Goal: Task Accomplishment & Management: Use online tool/utility

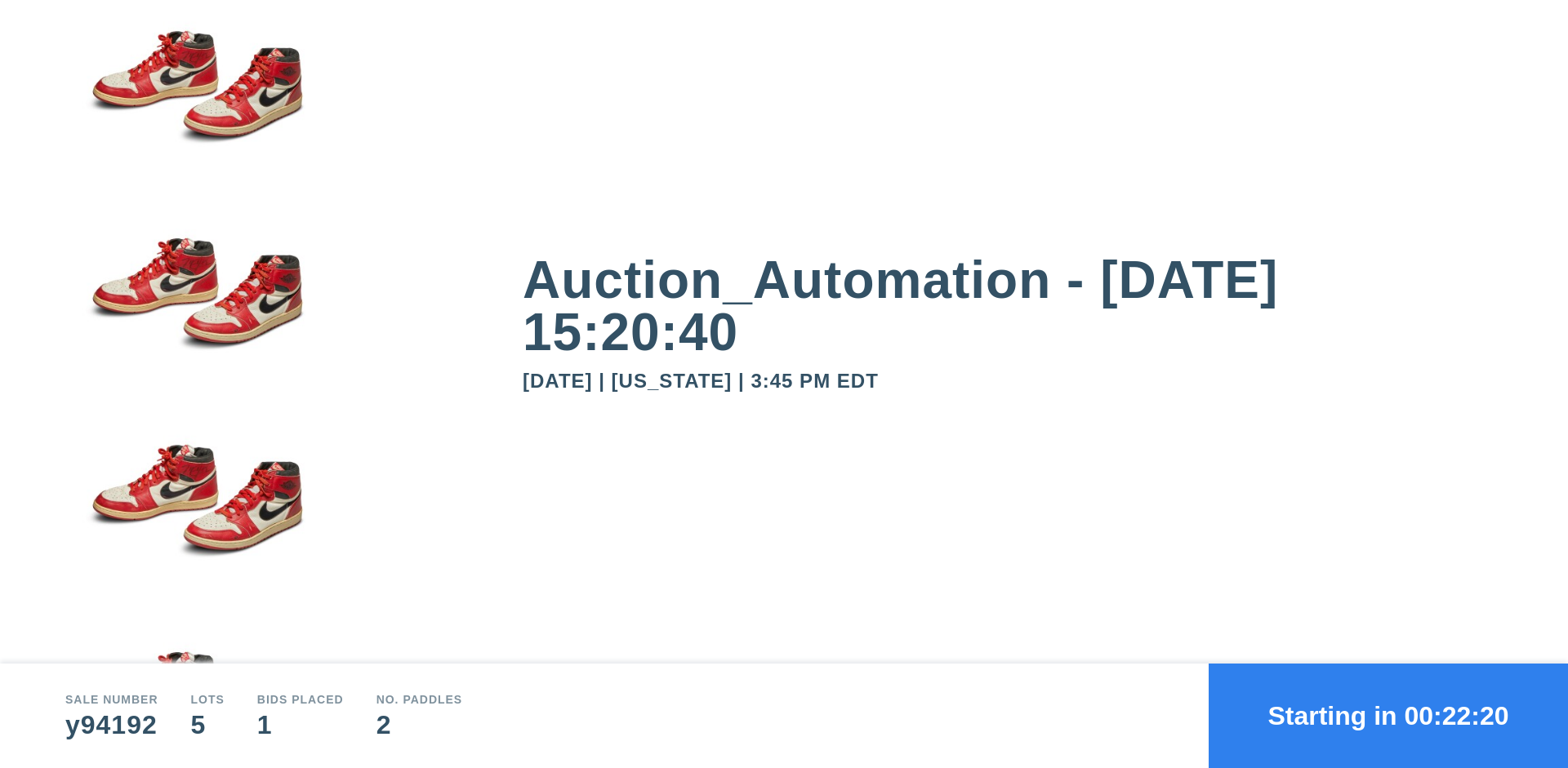
click at [1388, 715] on button "Starting in 00:22:20" at bounding box center [1388, 715] width 359 height 104
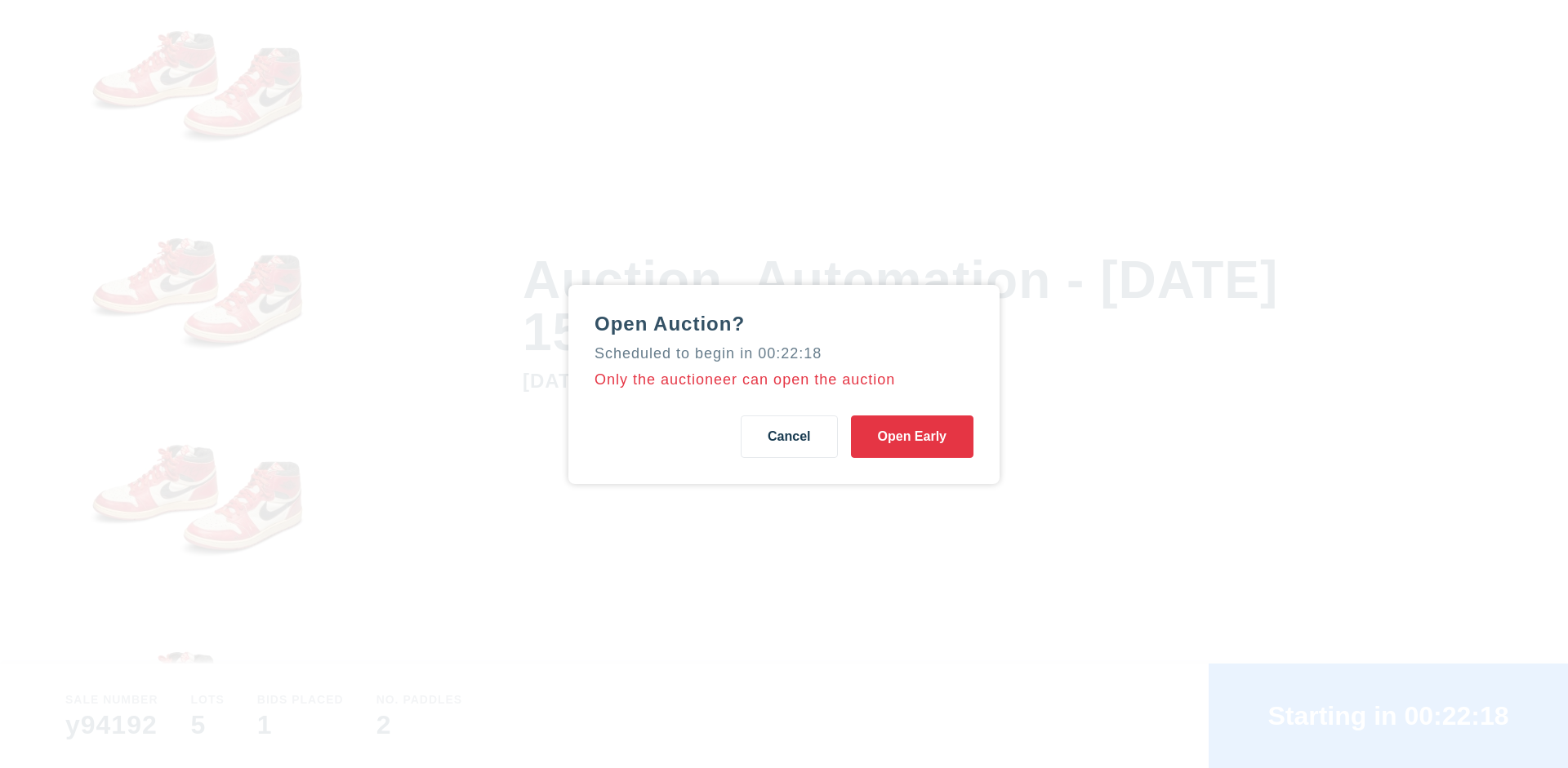
click at [912, 436] on button "Open Early" at bounding box center [912, 437] width 123 height 43
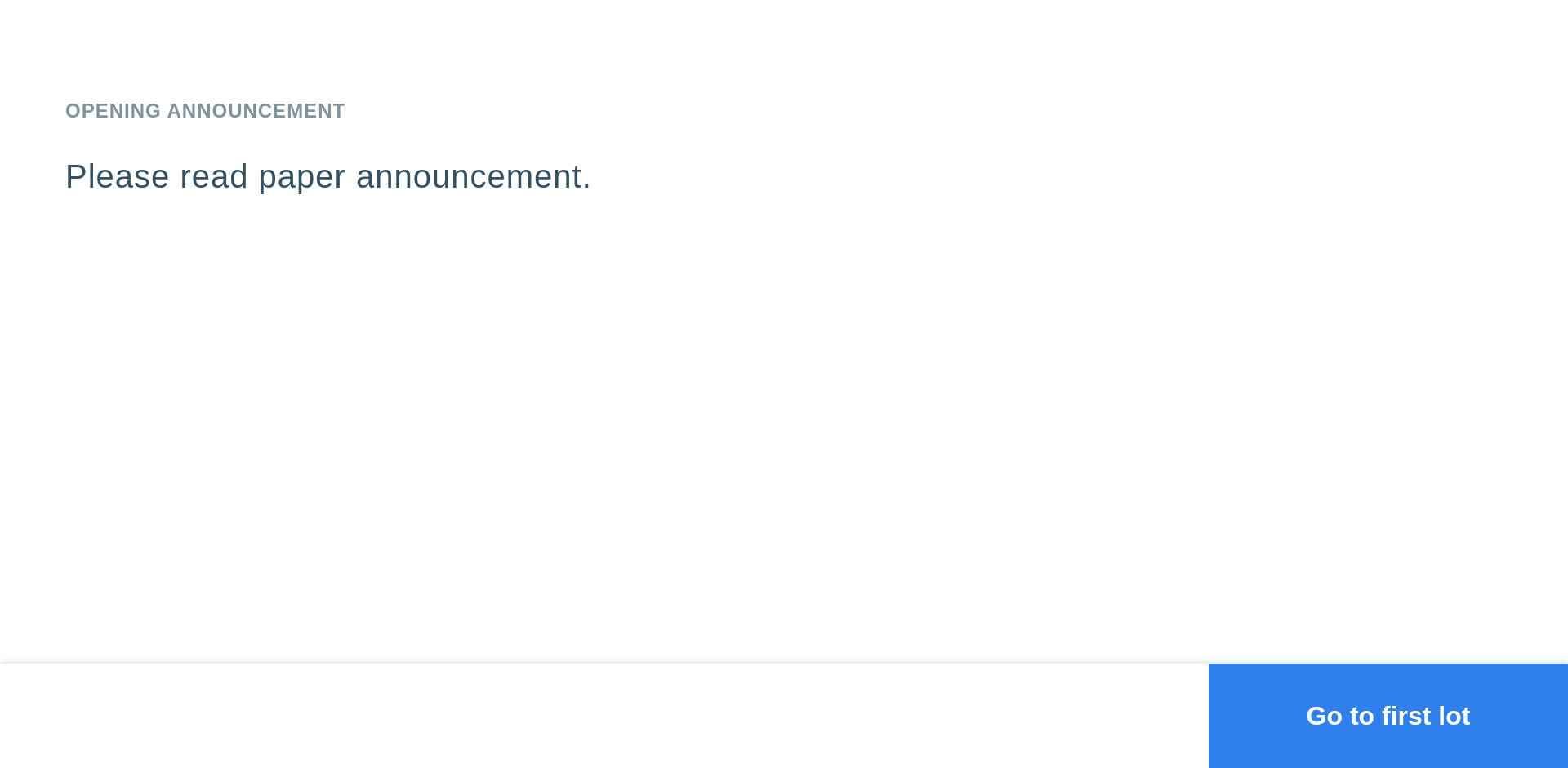
click at [1388, 715] on button "Go to first lot" at bounding box center [1388, 715] width 359 height 104
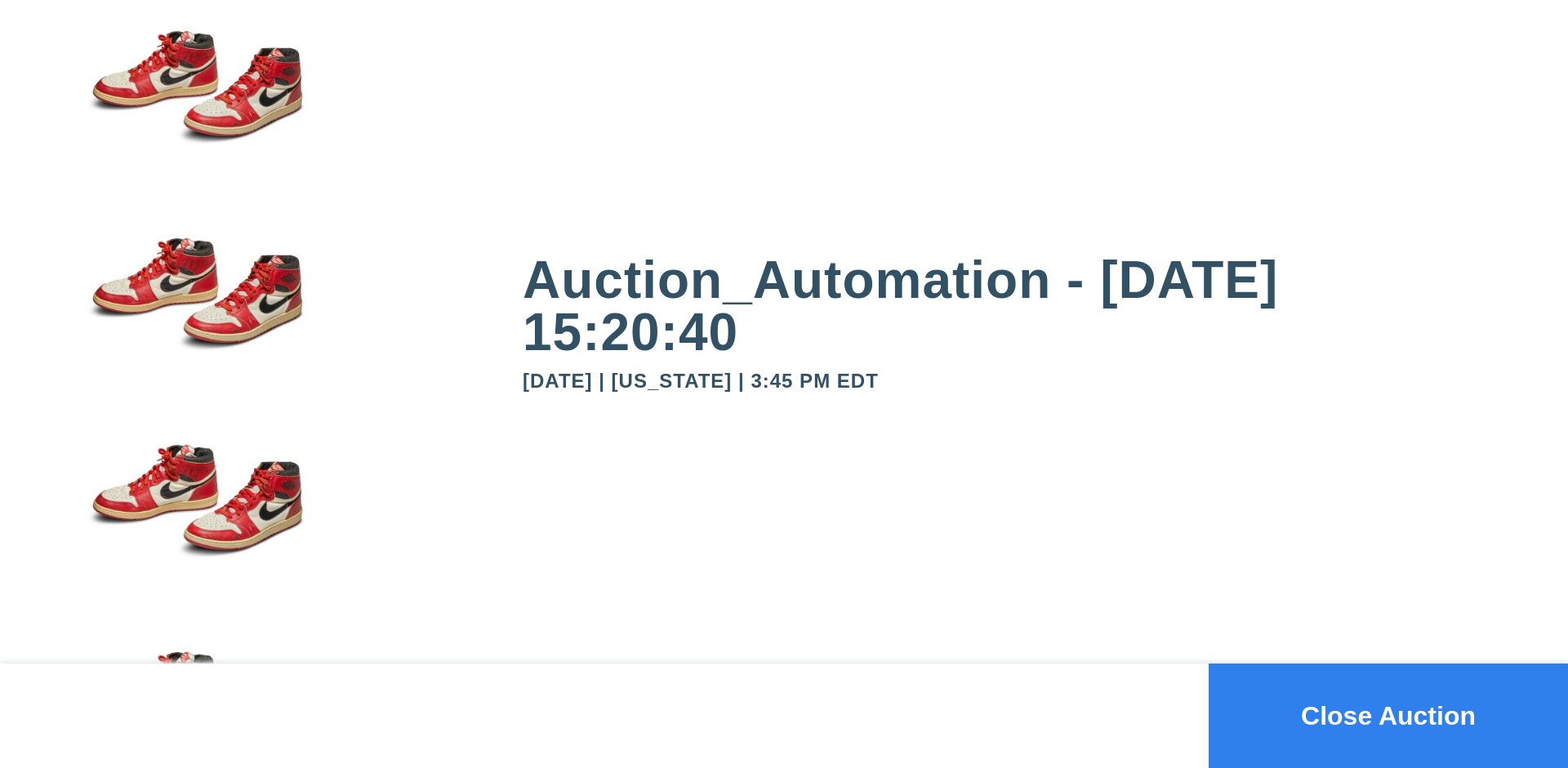
click at [1388, 715] on button "Close Auction" at bounding box center [1388, 715] width 359 height 104
